Goal: Information Seeking & Learning: Learn about a topic

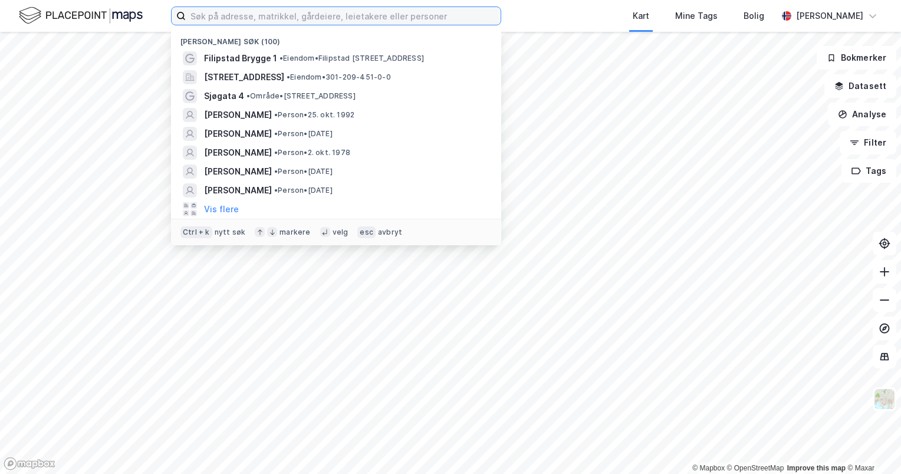
click at [312, 12] on input at bounding box center [343, 16] width 315 height 18
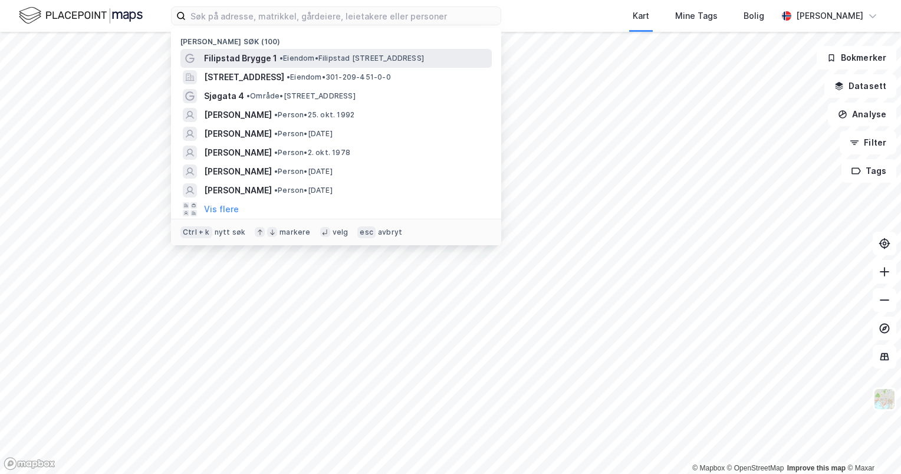
click at [299, 51] on div "Filipstad Brygge 1 • Eiendom • [STREET_ADDRESS]" at bounding box center [346, 58] width 285 height 14
